Goal: Task Accomplishment & Management: Manage account settings

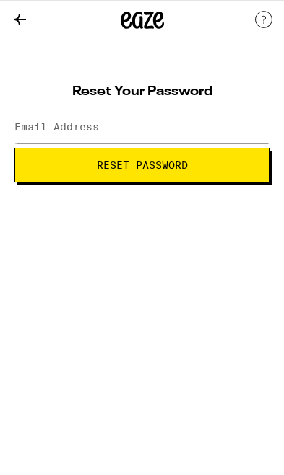
click at [12, 20] on icon at bounding box center [20, 19] width 17 height 17
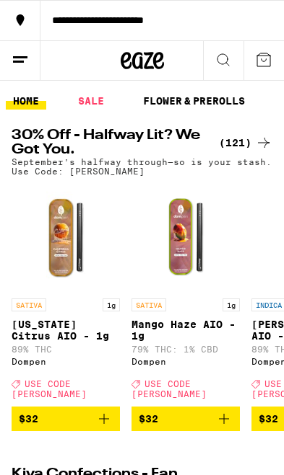
click at [22, 57] on line at bounding box center [20, 57] width 14 height 0
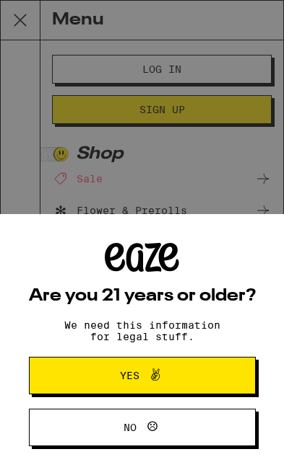
click at [136, 371] on span "Yes" at bounding box center [129, 376] width 19 height 10
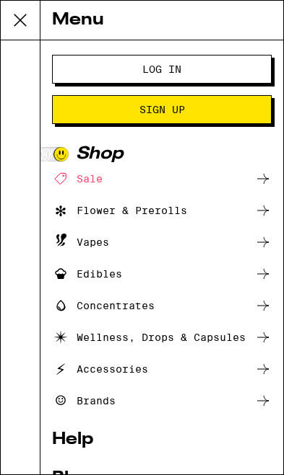
click at [170, 71] on span "Log In" at bounding box center [161, 69] width 39 height 10
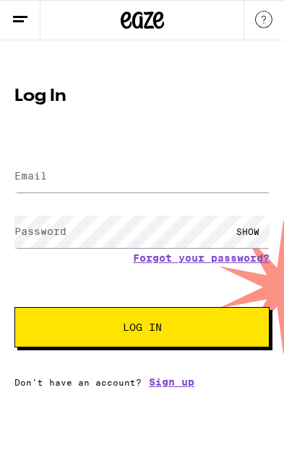
click at [180, 260] on link "Forgot your password?" at bounding box center [201, 258] width 136 height 12
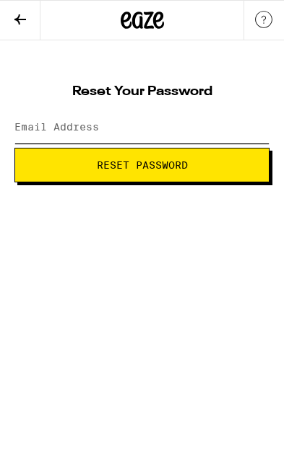
click at [204, 113] on input "Email Address" at bounding box center [141, 127] width 255 height 32
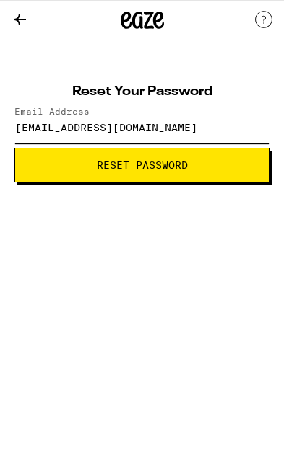
type input "natehatton4@gmail.com"
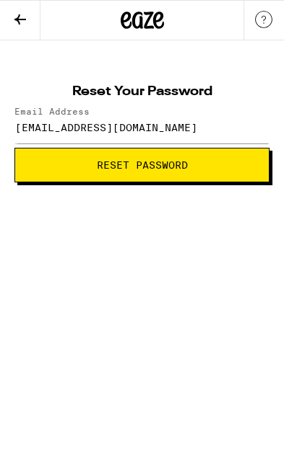
click at [213, 161] on span "Reset Password" at bounding box center [142, 165] width 230 height 10
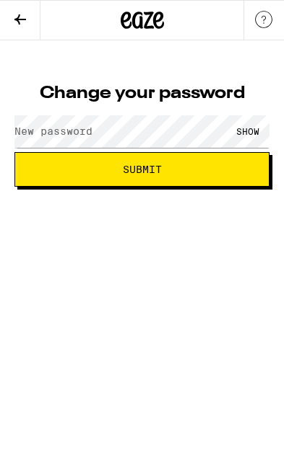
click at [53, 136] on label "New password" at bounding box center [53, 132] width 78 height 12
click at [219, 169] on span "Submit" at bounding box center [142, 169] width 230 height 10
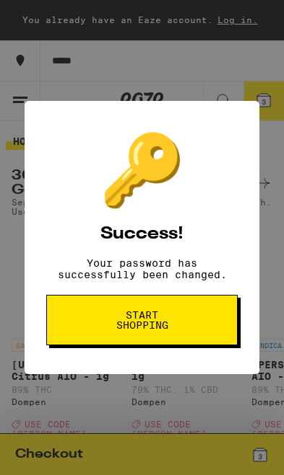
click at [100, 341] on button "Start shopping" at bounding box center [141, 320] width 191 height 50
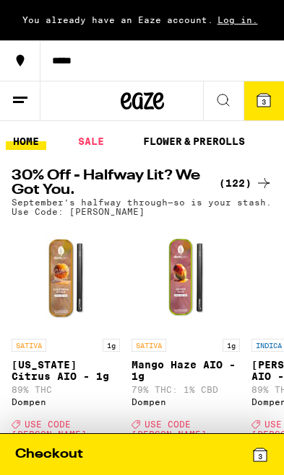
click at [64, 56] on div "*****" at bounding box center [161, 61] width 243 height 10
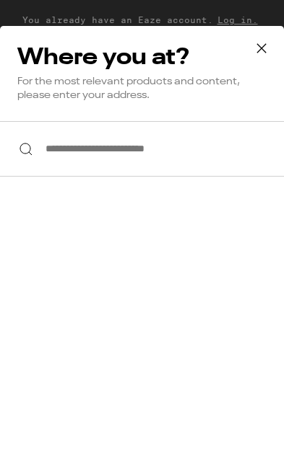
click at [276, 64] on button at bounding box center [261, 49] width 45 height 46
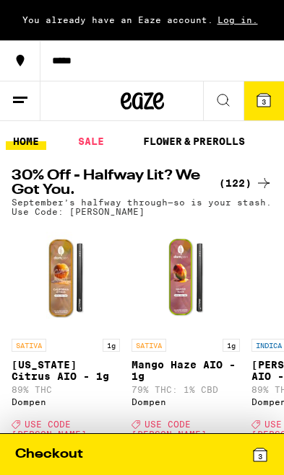
click at [240, 24] on span "Log in." at bounding box center [237, 19] width 49 height 9
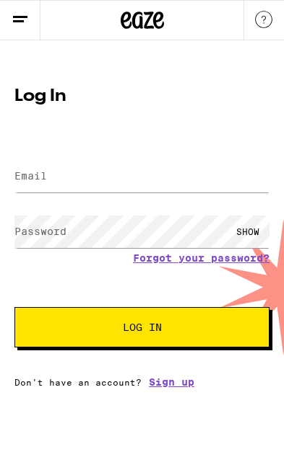
click at [29, 177] on label "Email" at bounding box center [30, 176] width 32 height 12
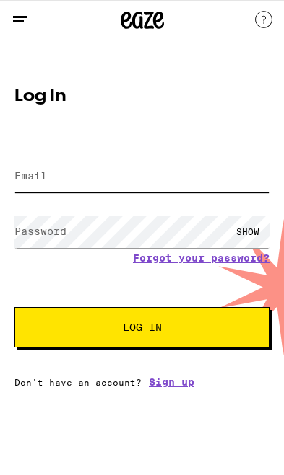
click at [53, 191] on input "Email" at bounding box center [141, 176] width 255 height 32
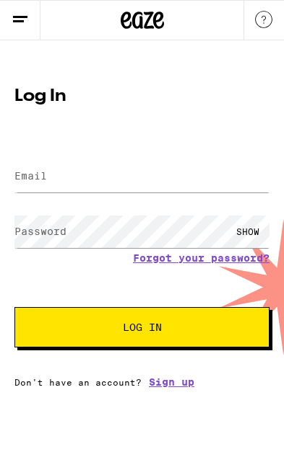
click at [56, 194] on div at bounding box center [141, 176] width 255 height 41
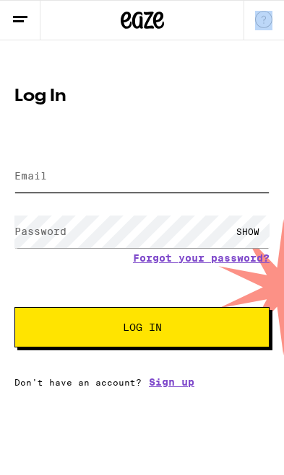
click at [52, 183] on input "Email" at bounding box center [141, 176] width 255 height 32
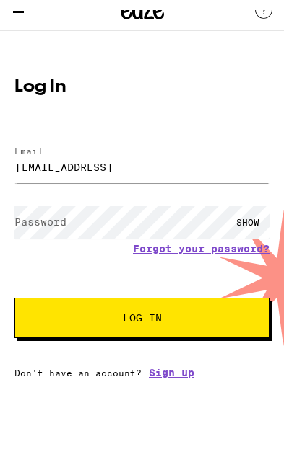
click at [48, 226] on label "Password" at bounding box center [40, 232] width 52 height 12
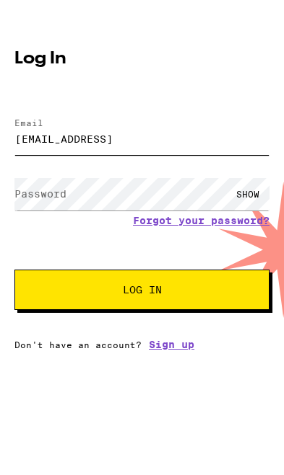
click at [208, 160] on input "natehatton4@icloud.con" at bounding box center [141, 176] width 255 height 32
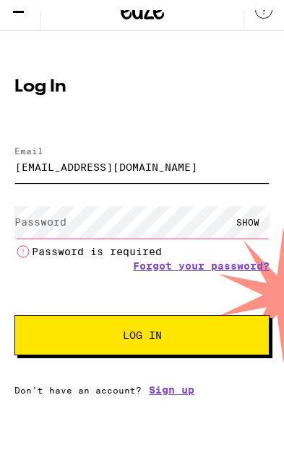
type input "natehatton4@icloud.com"
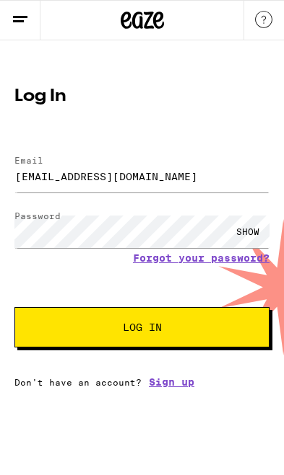
click at [192, 328] on span "Log In" at bounding box center [142, 327] width 138 height 10
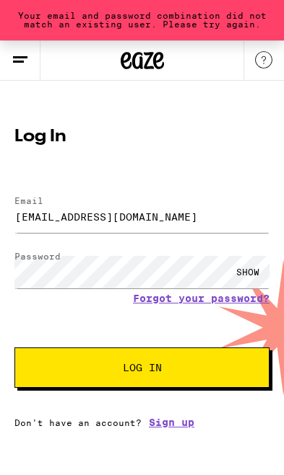
click at [209, 298] on link "Forgot your password?" at bounding box center [201, 299] width 136 height 12
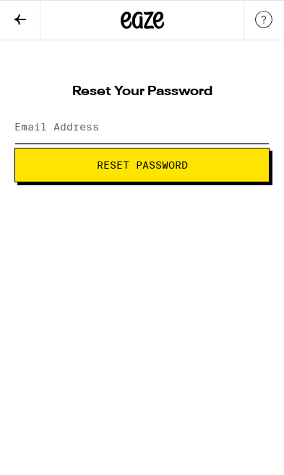
click at [201, 117] on input "Email Address" at bounding box center [141, 127] width 255 height 32
type input "natehatton4@icloud.com"
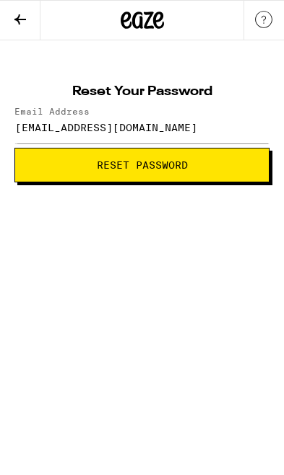
click at [209, 172] on button "Reset Password" at bounding box center [141, 165] width 255 height 35
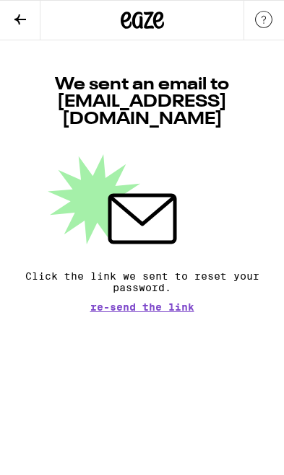
click at [162, 302] on span "Re-send the link" at bounding box center [142, 307] width 104 height 10
click at [151, 302] on span "Re-send the link" at bounding box center [142, 307] width 104 height 10
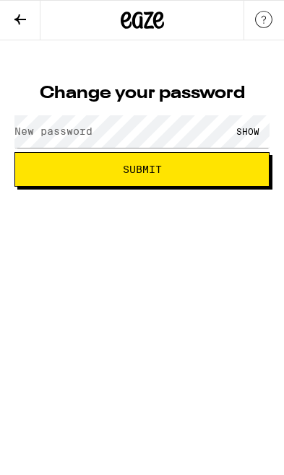
click at [26, 126] on label "New password" at bounding box center [53, 132] width 78 height 12
click at [69, 181] on button "Submit" at bounding box center [141, 169] width 255 height 35
